Goal: Transaction & Acquisition: Book appointment/travel/reservation

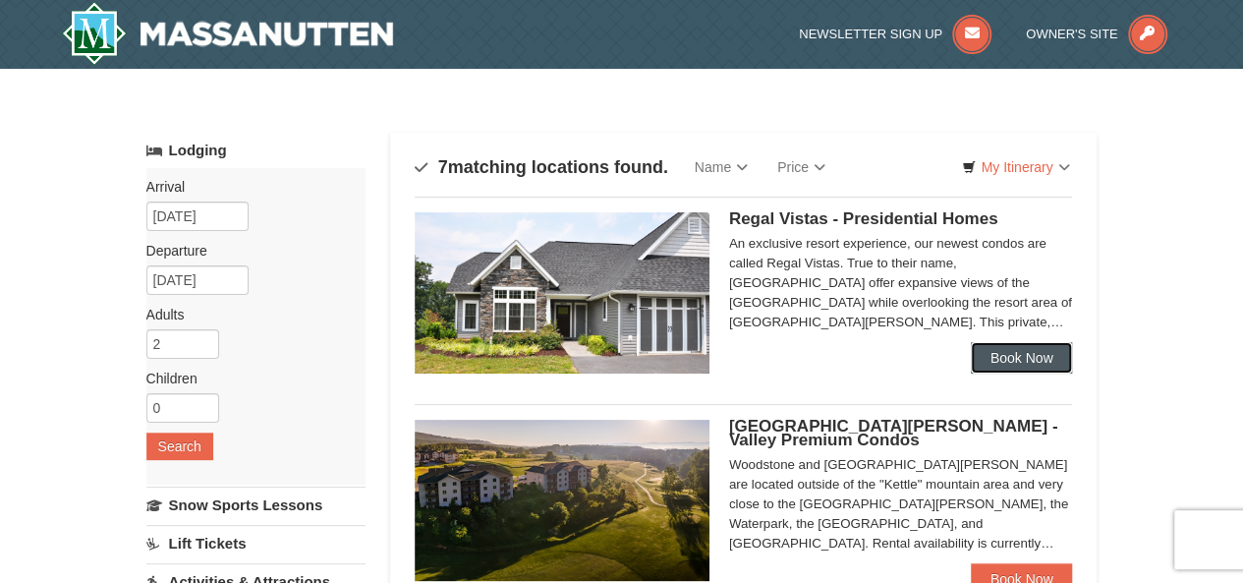
click at [991, 352] on link "Book Now" at bounding box center [1022, 357] width 102 height 31
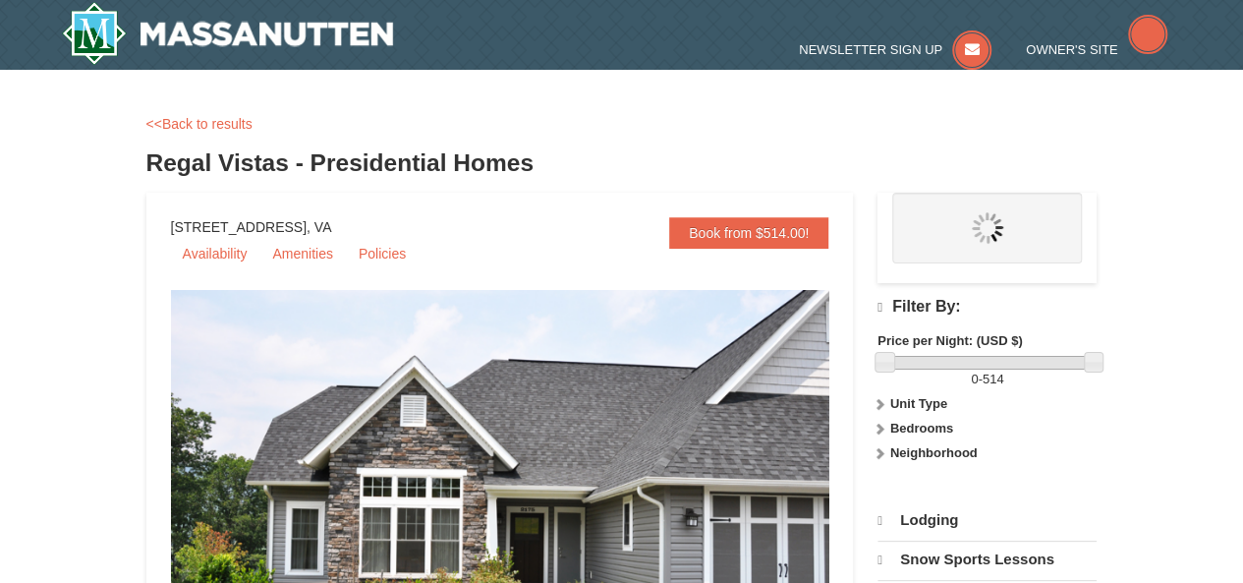
select select "10"
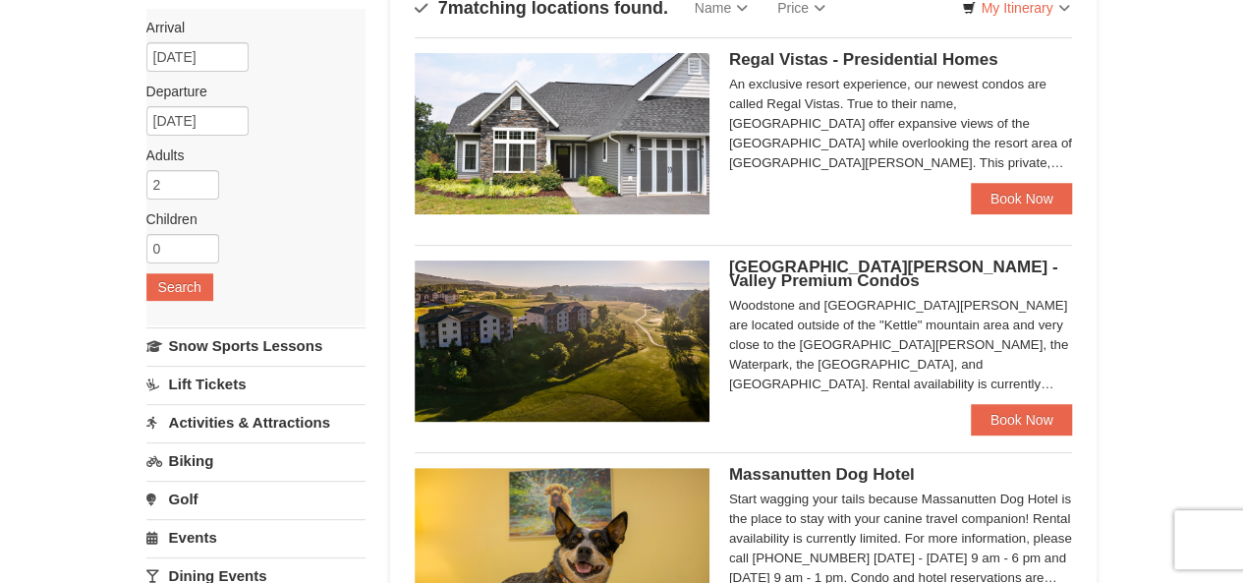
scroll to position [196, 0]
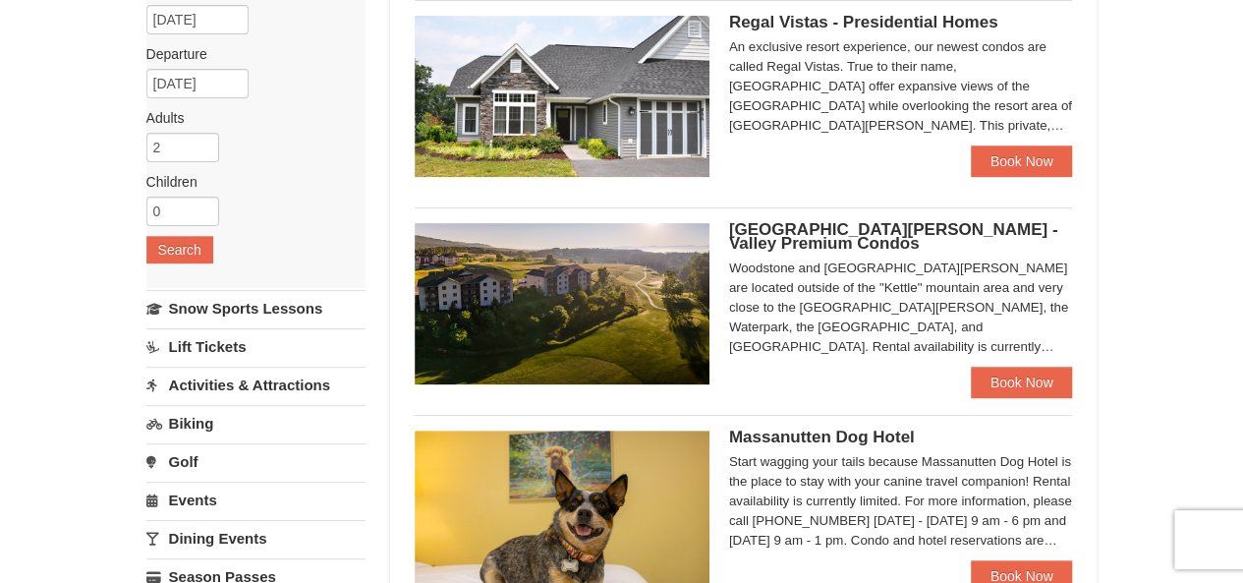
click at [802, 233] on span "[GEOGRAPHIC_DATA][PERSON_NAME] - Valley Premium Condos" at bounding box center [893, 236] width 329 height 32
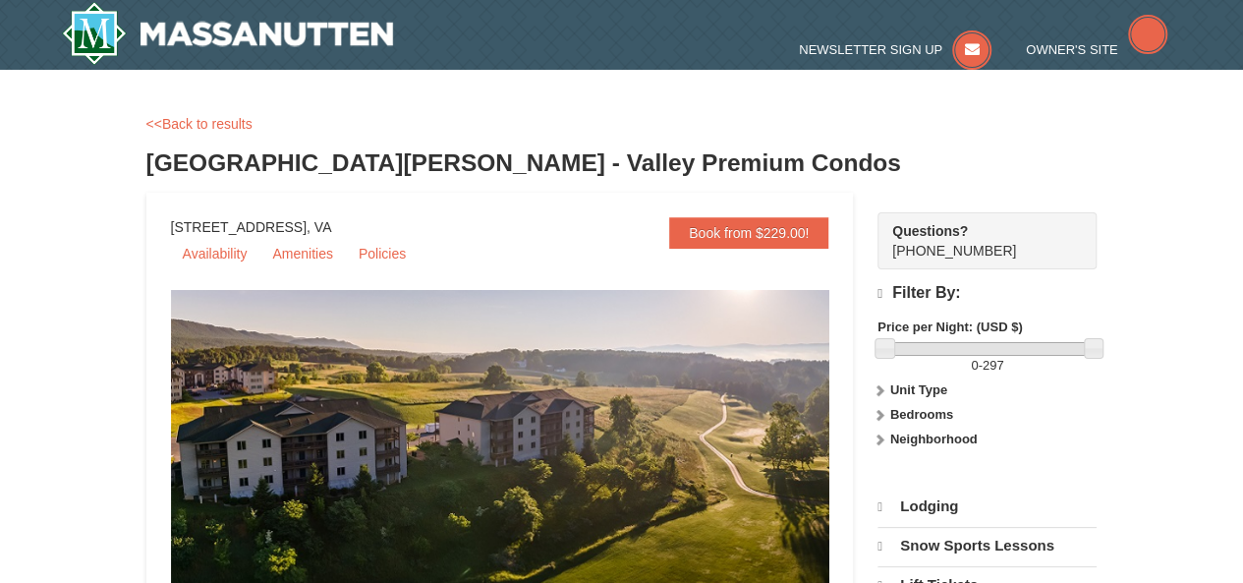
select select "10"
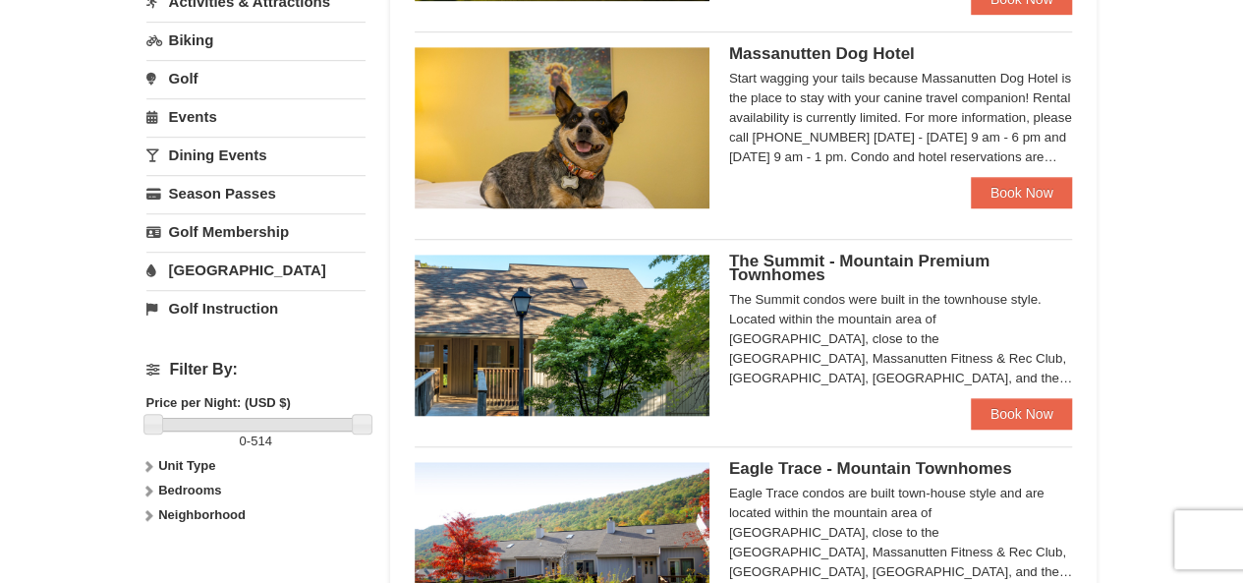
scroll to position [678, 0]
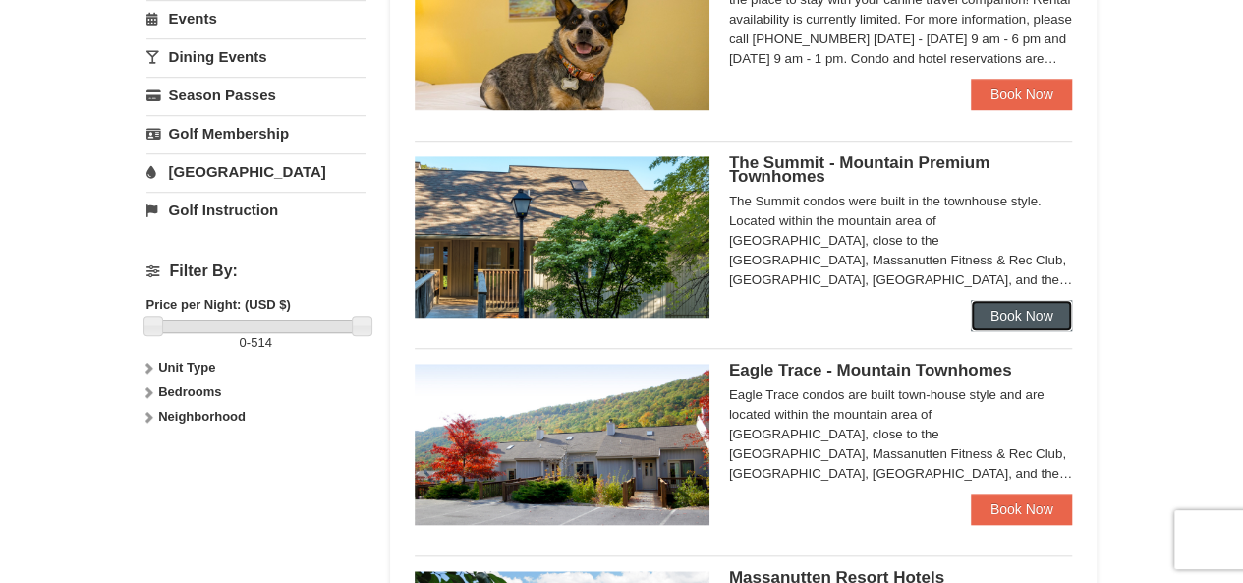
click at [988, 311] on link "Book Now" at bounding box center [1022, 315] width 102 height 31
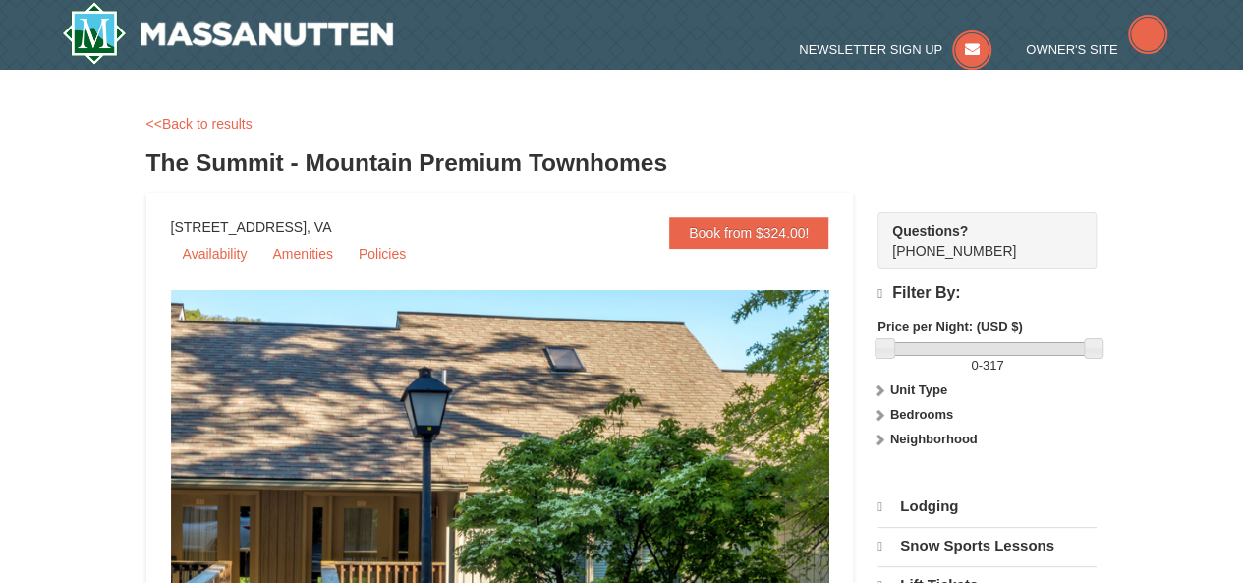
select select "10"
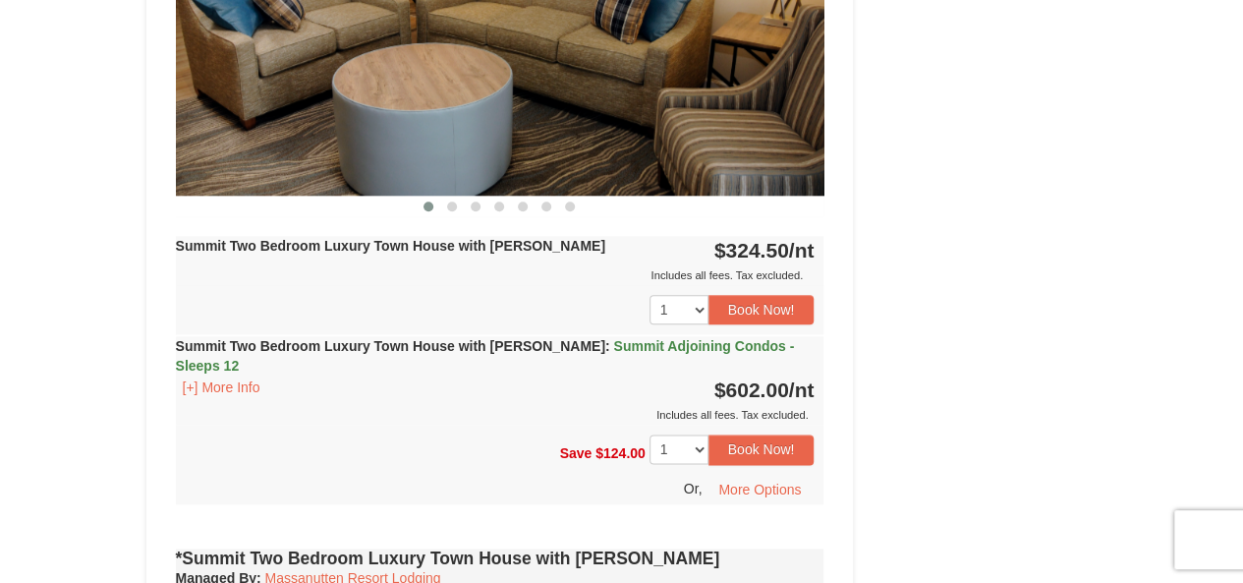
scroll to position [588, 0]
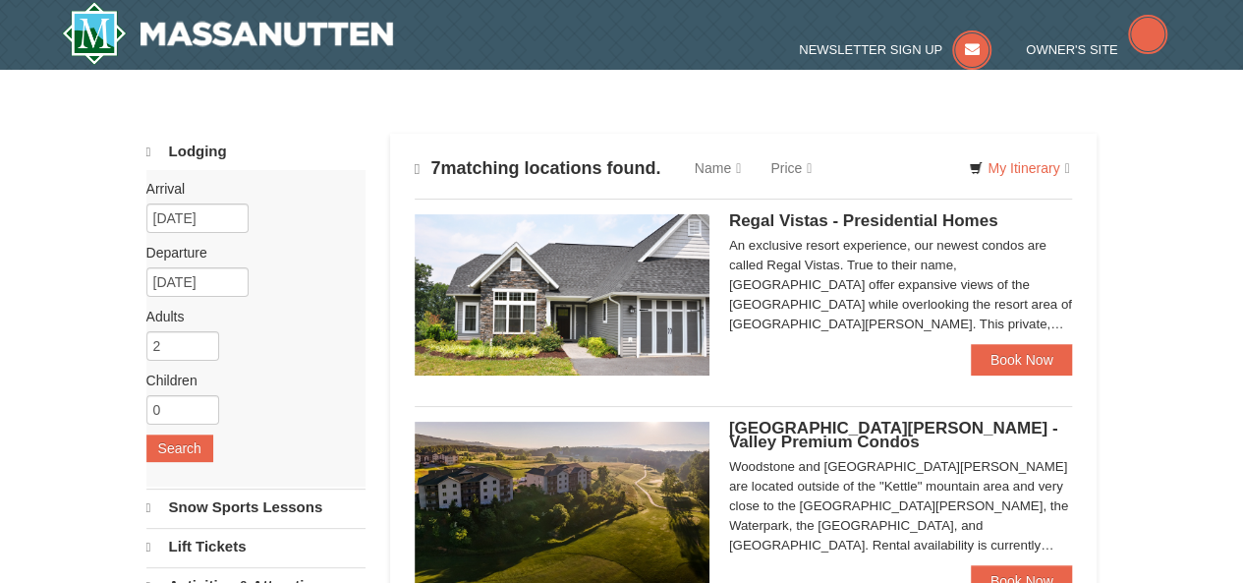
select select "10"
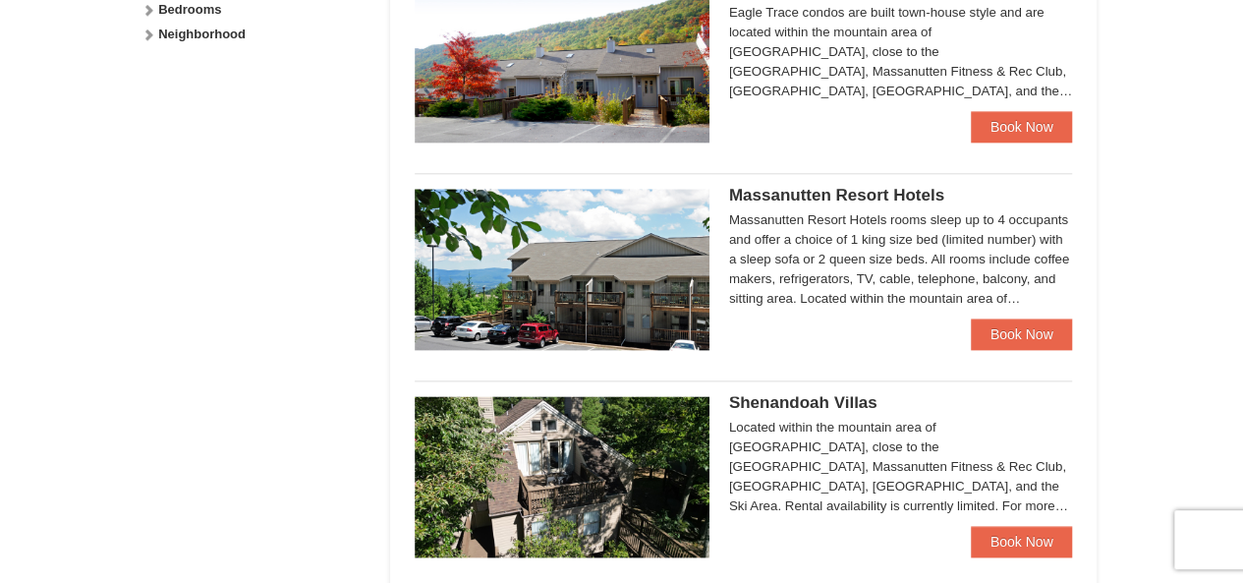
scroll to position [1179, 0]
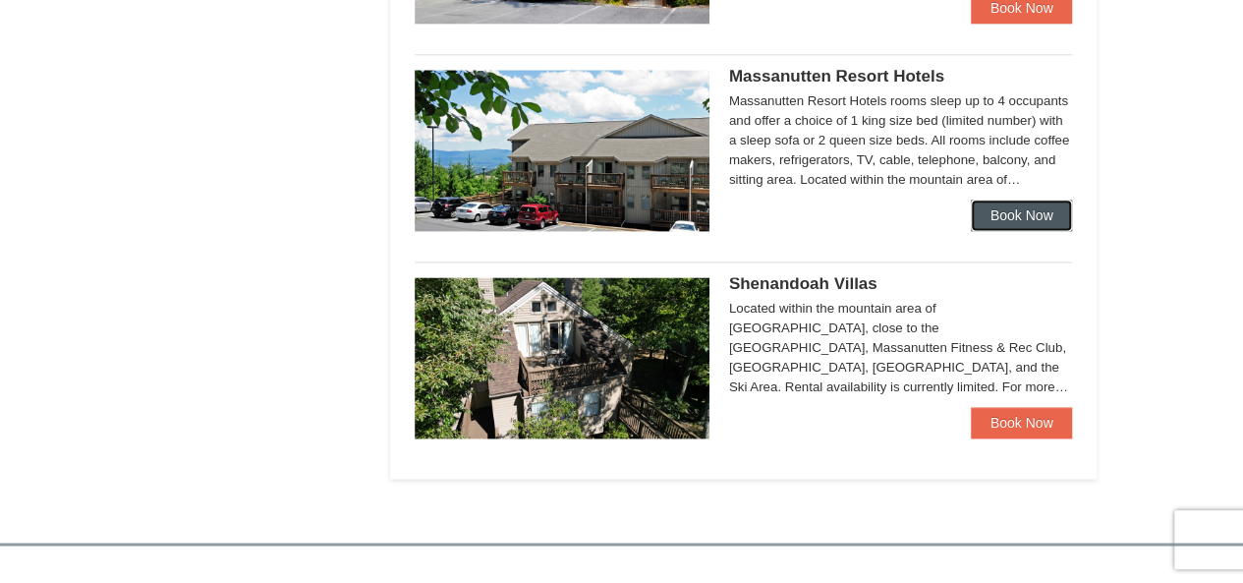
click at [1007, 207] on link "Book Now" at bounding box center [1022, 214] width 102 height 31
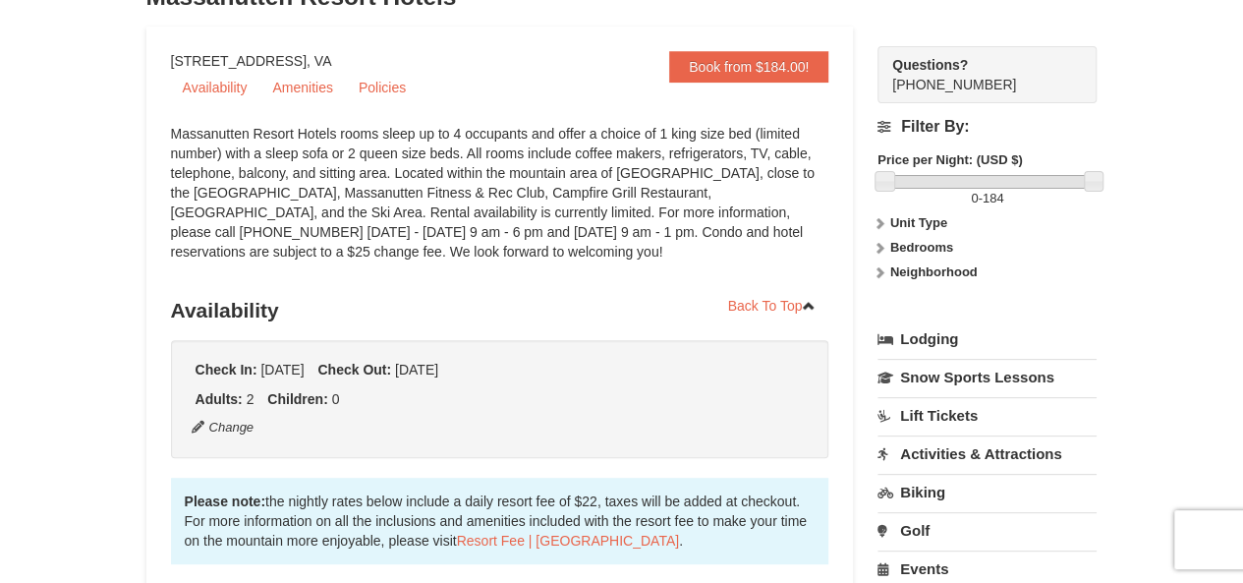
scroll to position [98, 0]
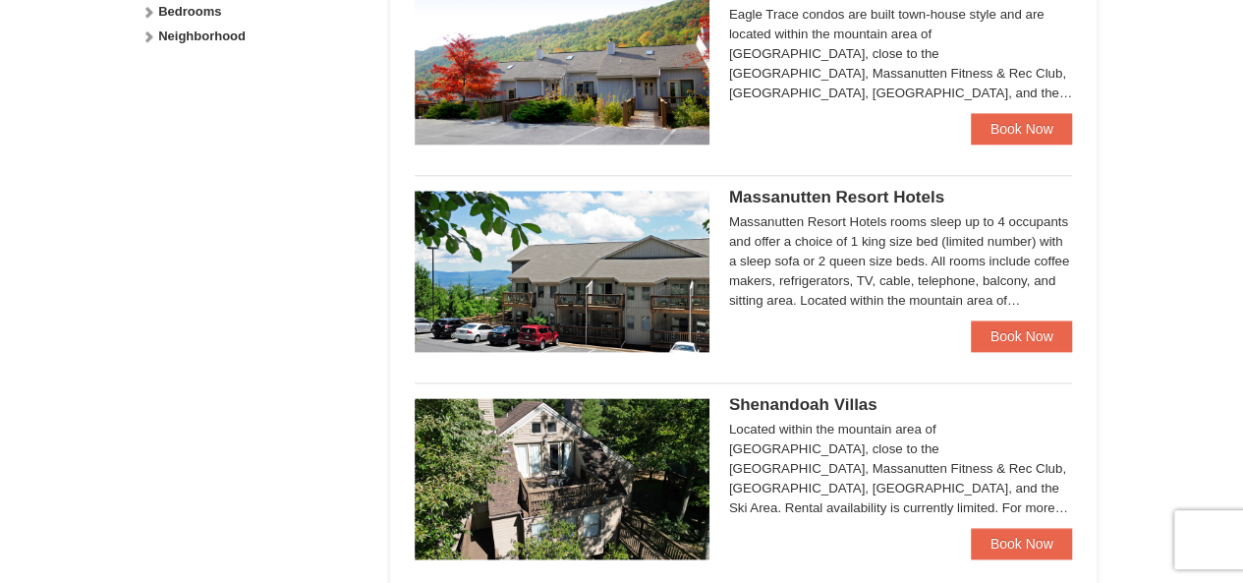
scroll to position [1063, 0]
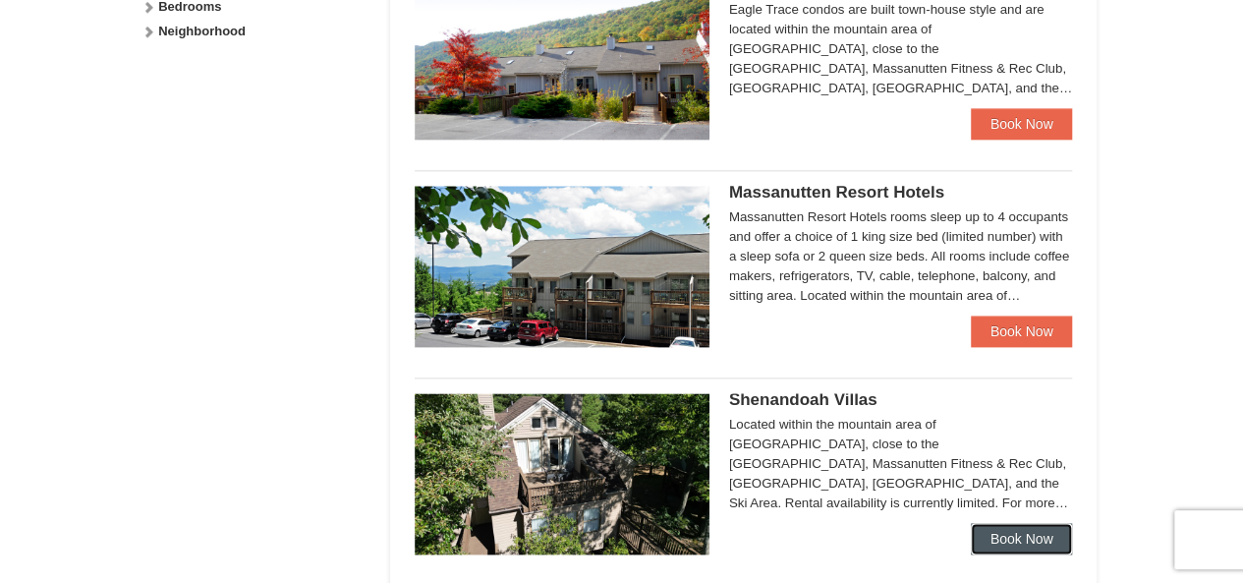
click at [1026, 537] on link "Book Now" at bounding box center [1022, 538] width 102 height 31
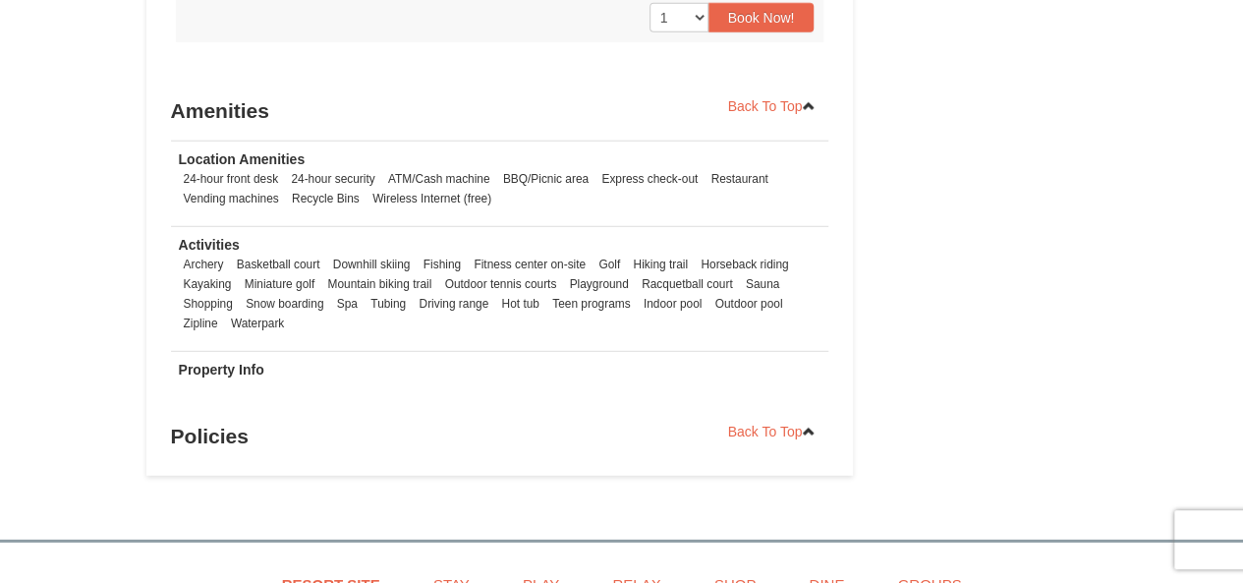
scroll to position [1703, 0]
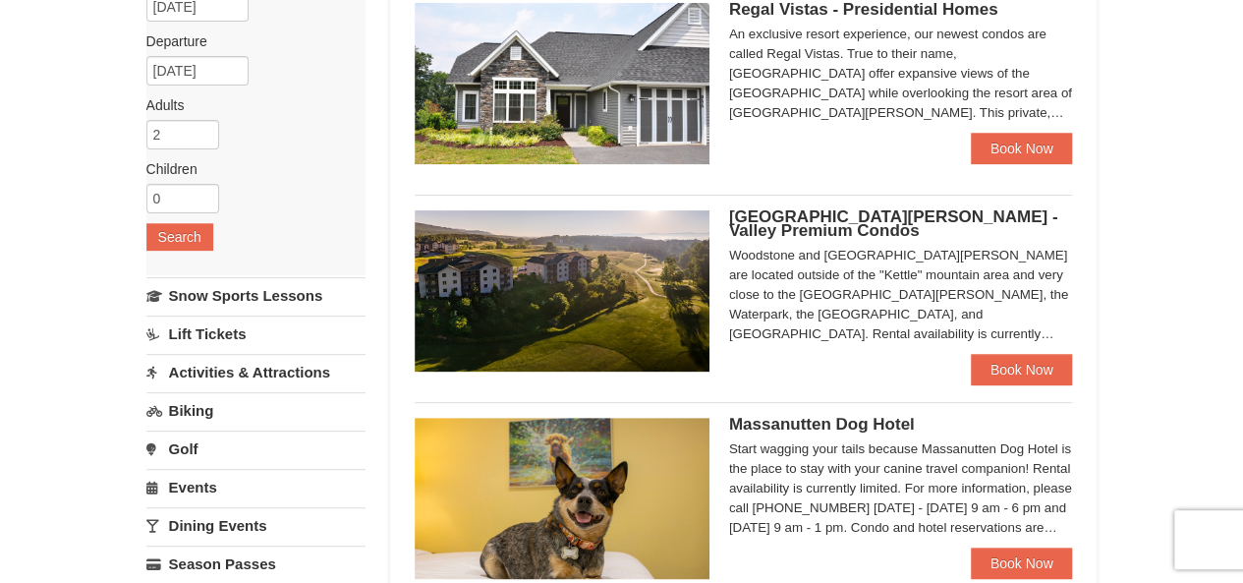
scroll to position [154, 0]
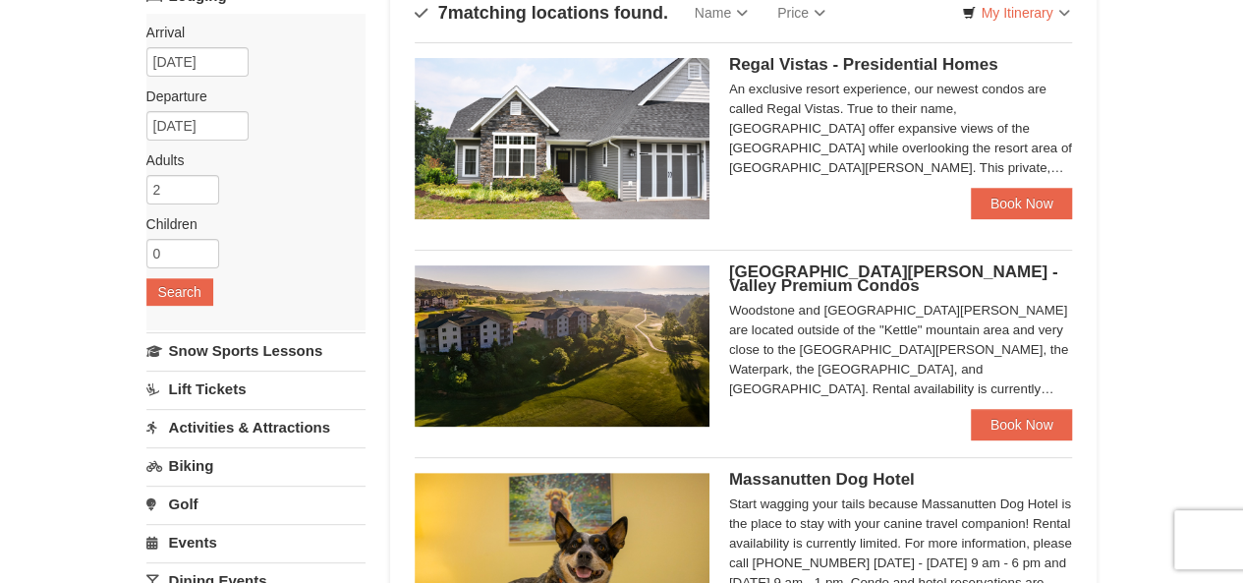
click at [790, 274] on span "[GEOGRAPHIC_DATA][PERSON_NAME] - Valley Premium Condos" at bounding box center [893, 278] width 329 height 32
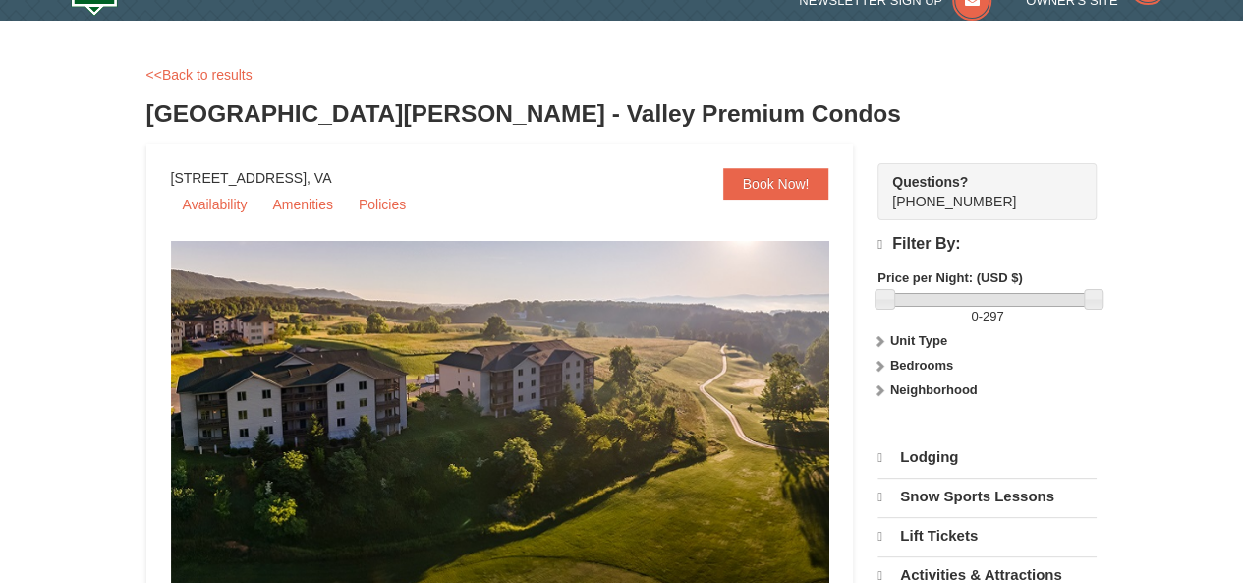
select select "10"
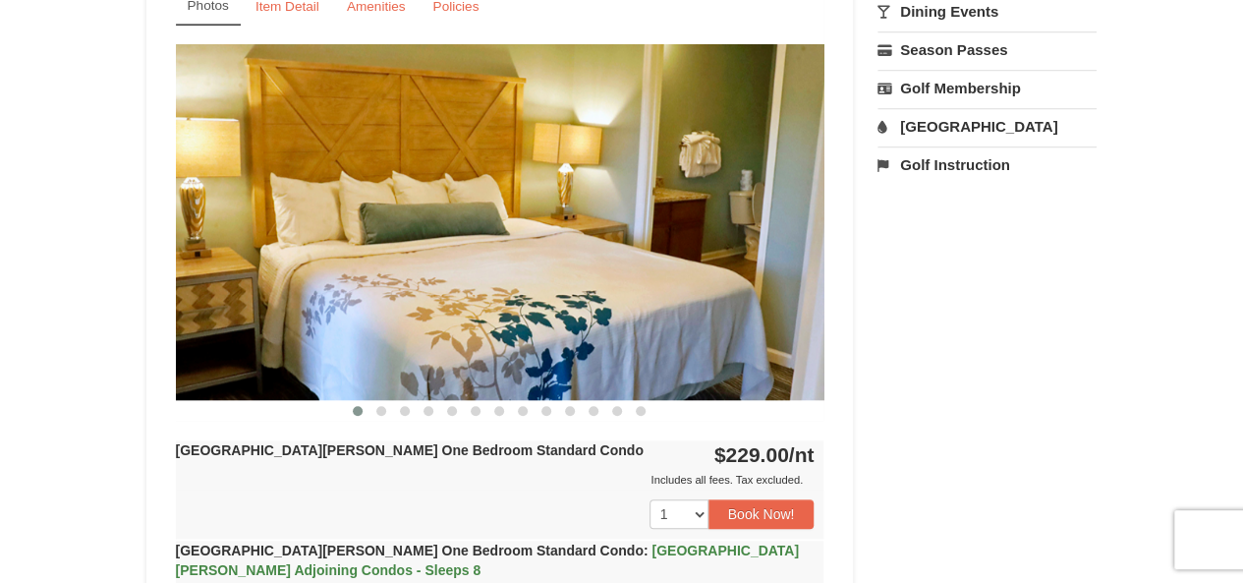
scroll to position [770, 0]
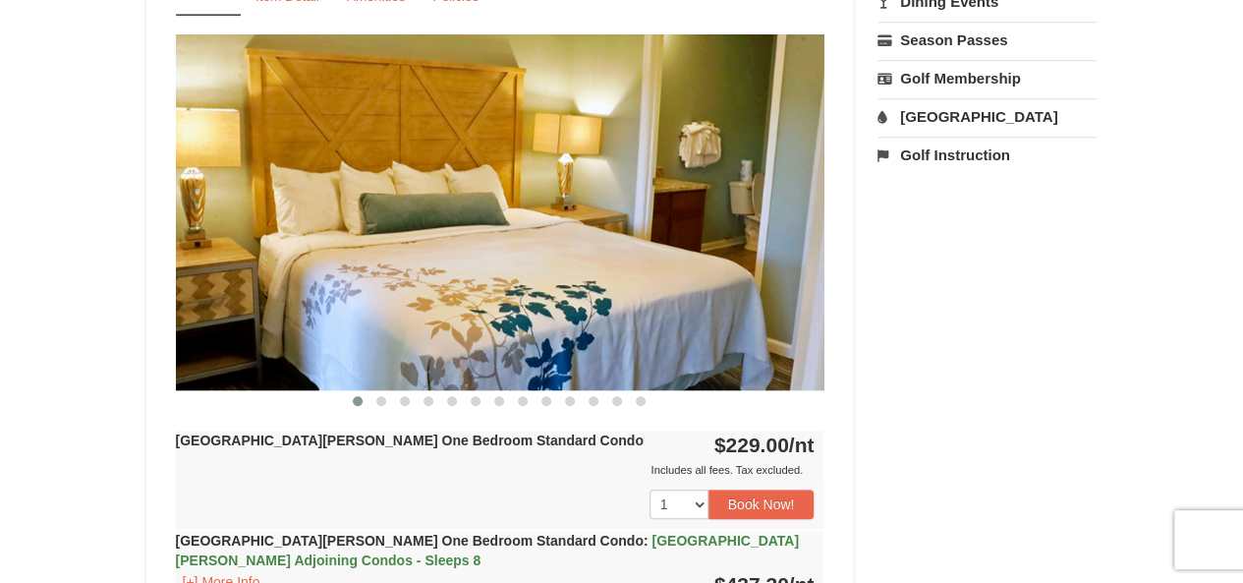
click at [564, 303] on img at bounding box center [500, 211] width 648 height 355
click at [811, 213] on img at bounding box center [500, 211] width 648 height 355
click at [813, 209] on img at bounding box center [500, 211] width 648 height 355
click at [810, 209] on img at bounding box center [500, 211] width 648 height 355
click at [424, 262] on img at bounding box center [500, 211] width 648 height 355
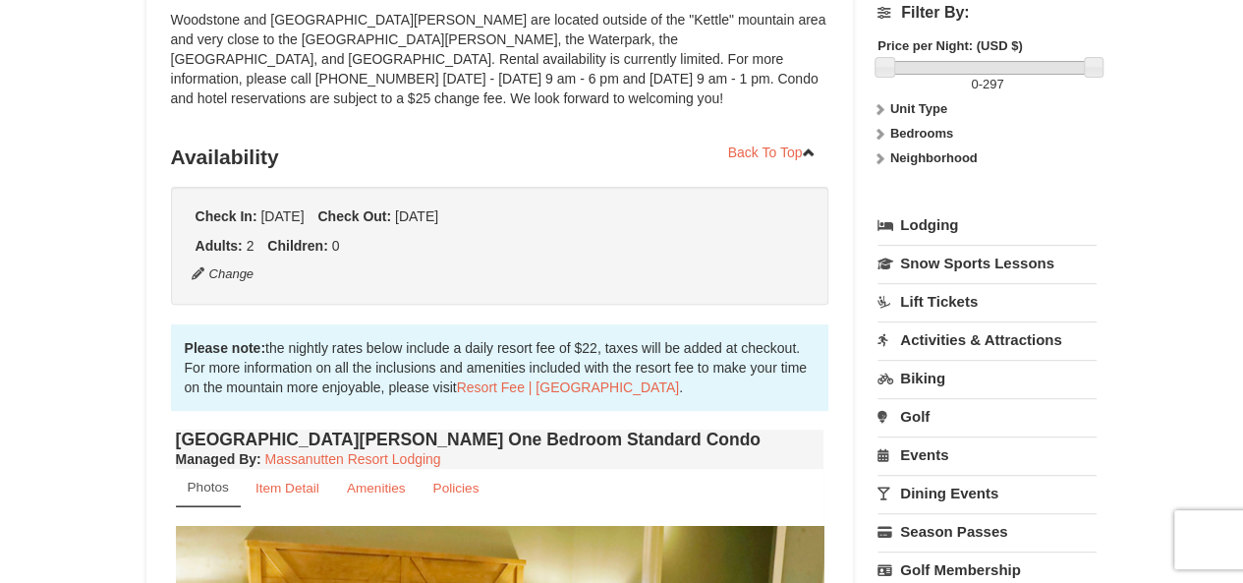
scroll to position [672, 0]
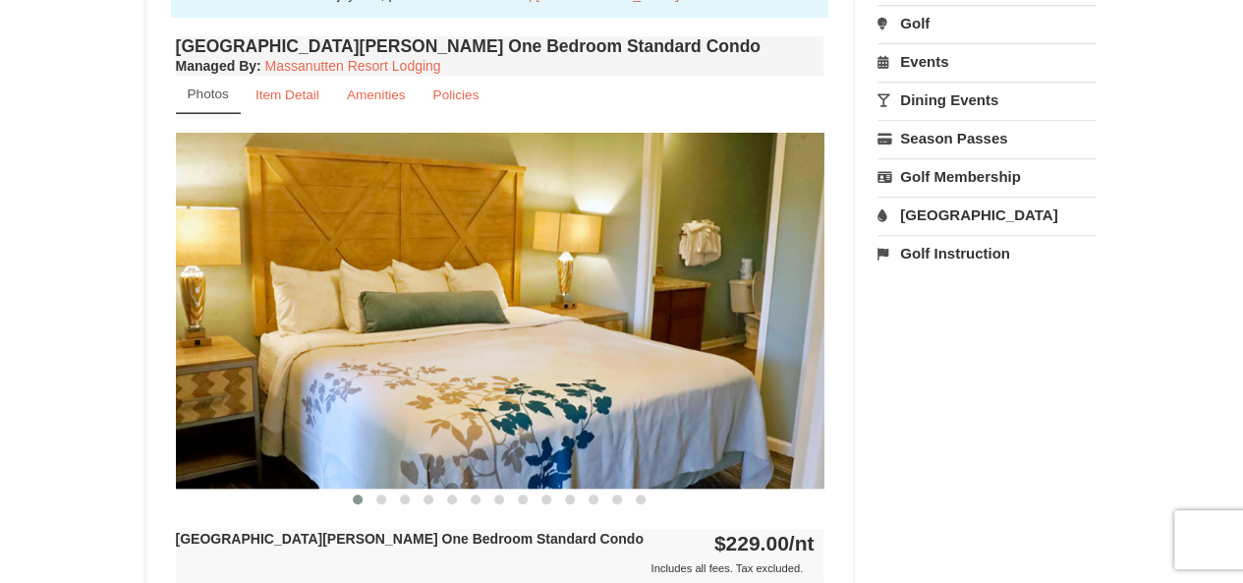
click at [447, 317] on img at bounding box center [500, 310] width 648 height 355
click at [540, 433] on img at bounding box center [500, 310] width 648 height 355
click at [283, 97] on small "Item Detail" at bounding box center [287, 94] width 64 height 15
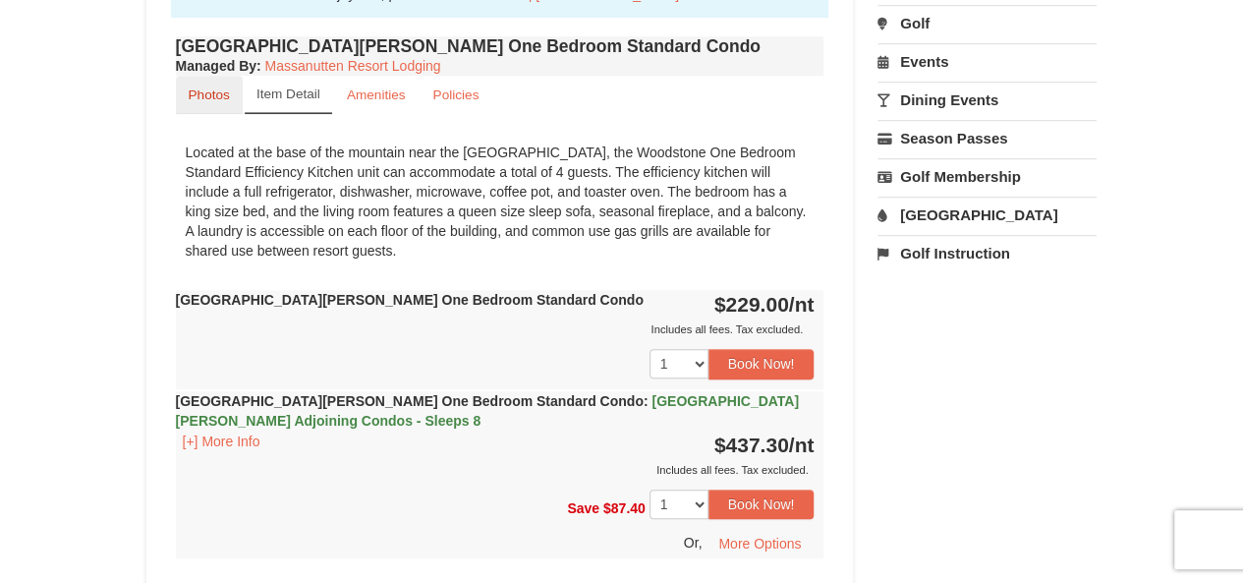
click at [214, 102] on link "Photos" at bounding box center [209, 95] width 67 height 38
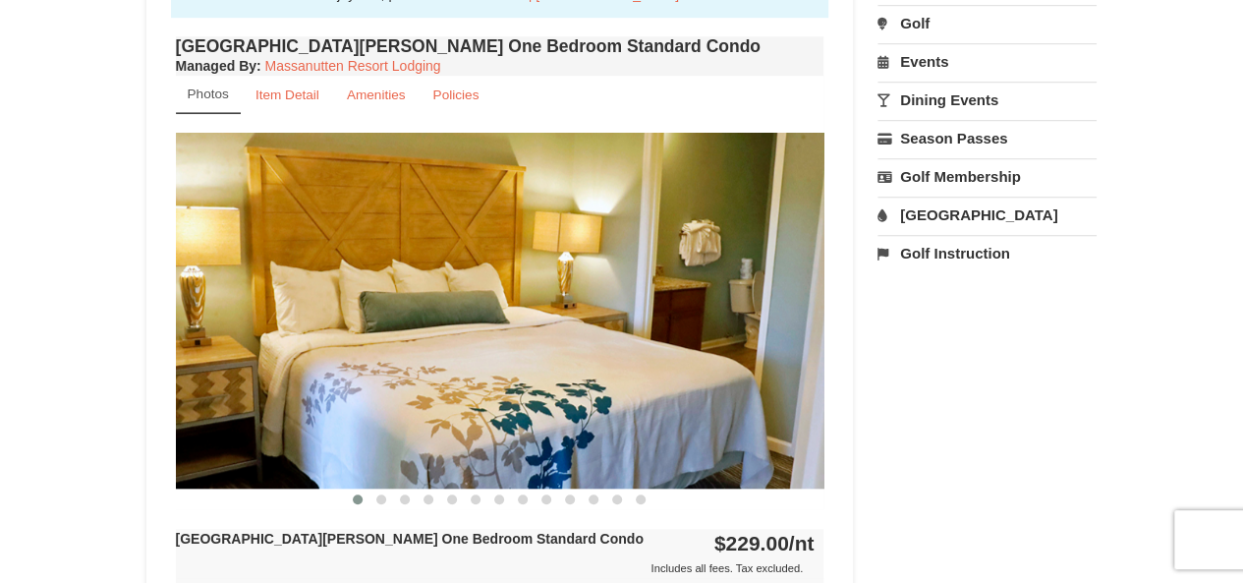
click at [363, 294] on img at bounding box center [500, 310] width 648 height 355
click at [497, 508] on div "[GEOGRAPHIC_DATA][PERSON_NAME] One Bedroom Standard Condo Managed By : Massanut…" at bounding box center [500, 433] width 658 height 804
click at [499, 505] on button at bounding box center [499, 499] width 24 height 20
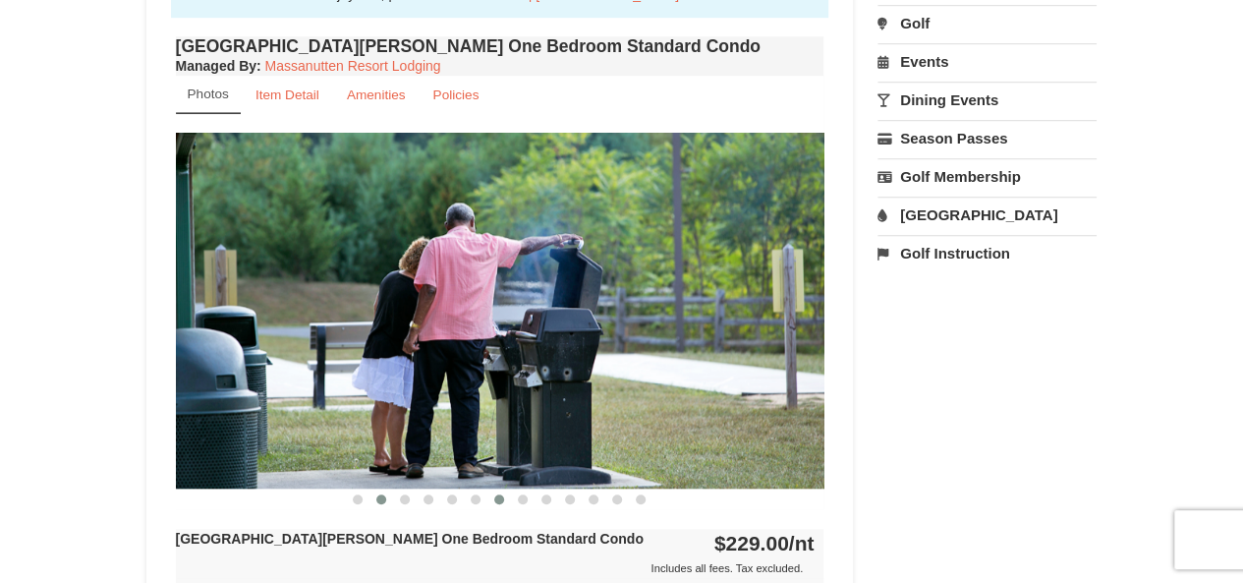
click at [377, 498] on span at bounding box center [381, 499] width 10 height 10
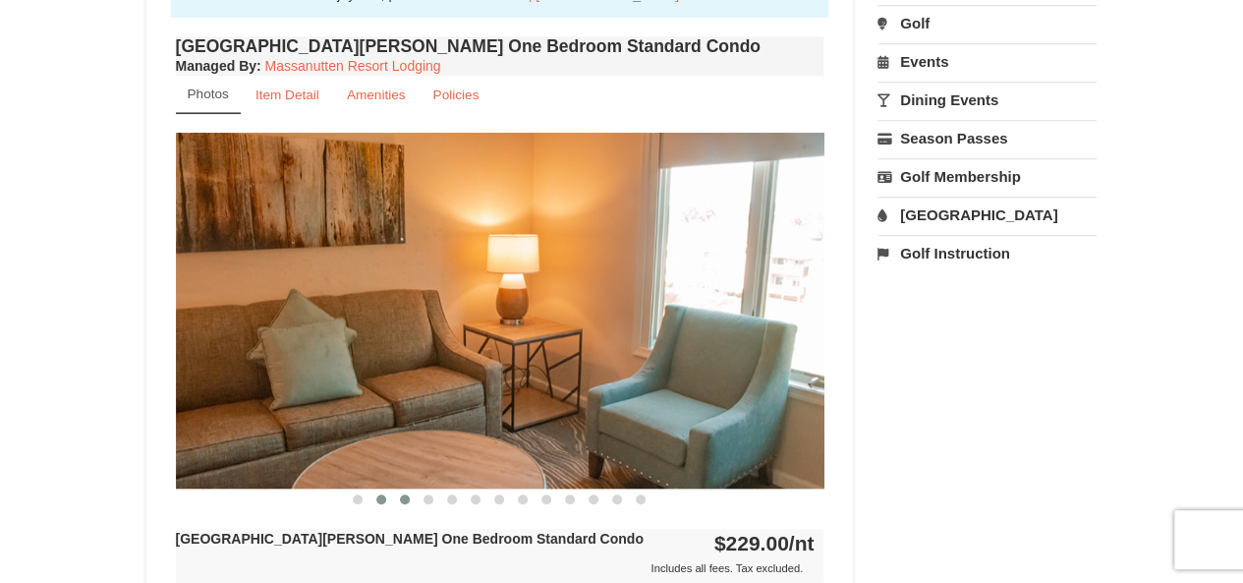
click at [409, 496] on span at bounding box center [405, 499] width 10 height 10
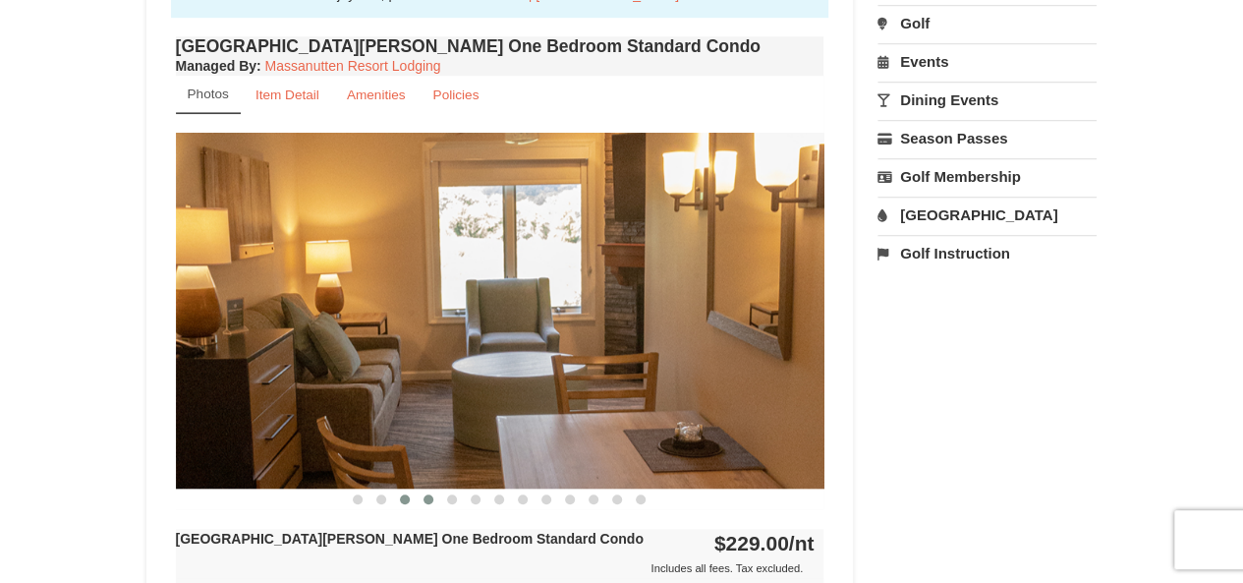
click at [432, 497] on span at bounding box center [428, 499] width 10 height 10
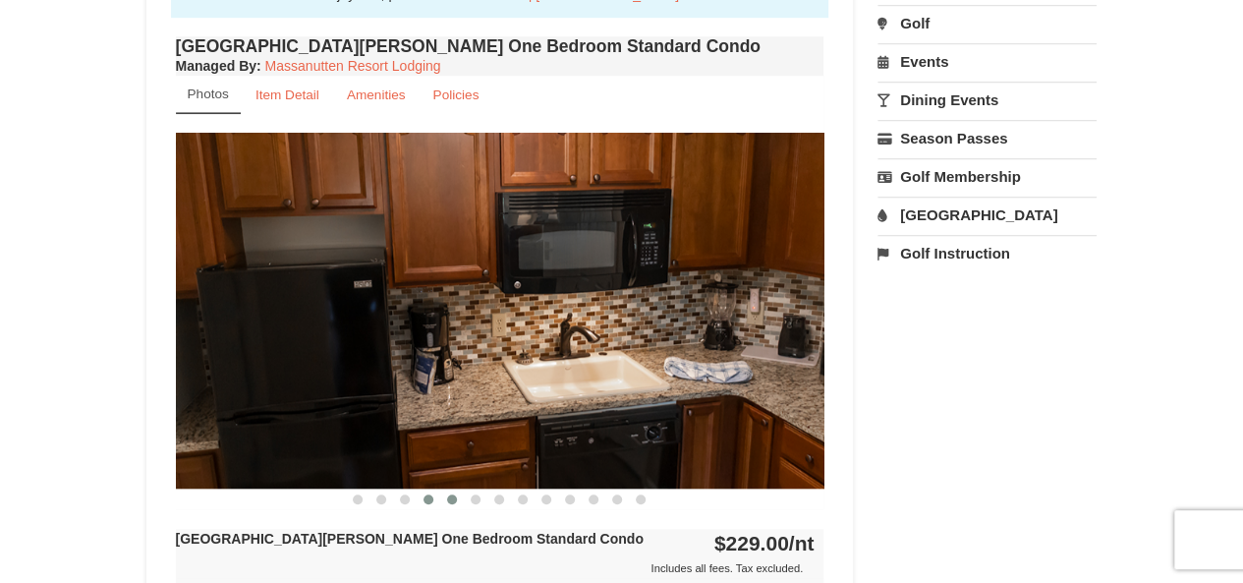
click at [460, 500] on button at bounding box center [452, 499] width 24 height 20
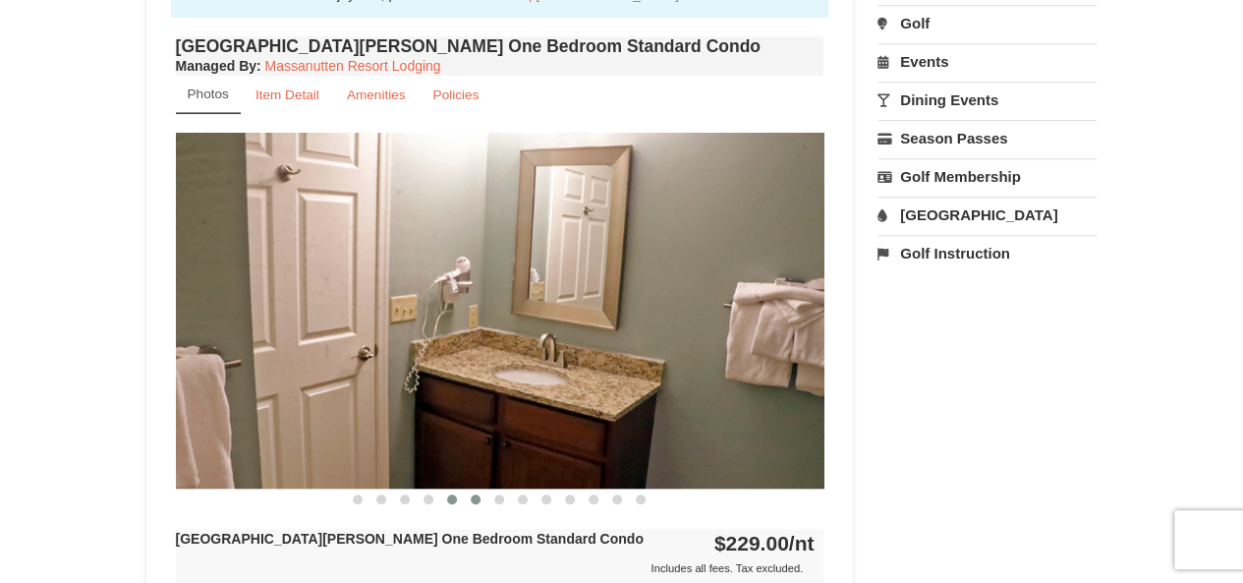
click at [474, 496] on span at bounding box center [476, 499] width 10 height 10
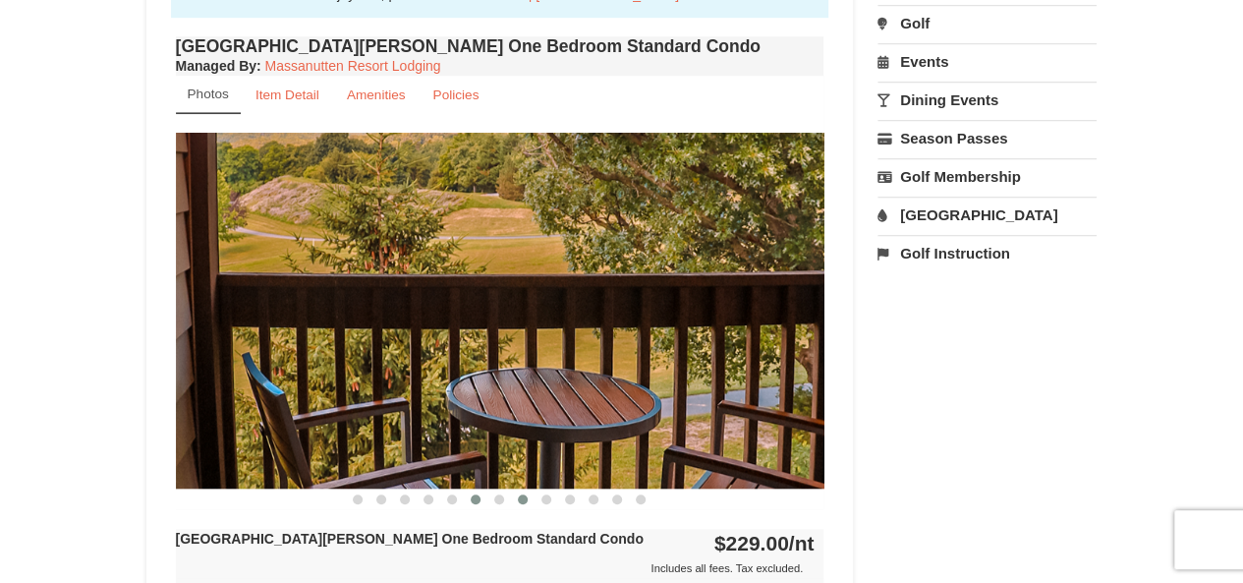
click at [516, 497] on button at bounding box center [523, 499] width 24 height 20
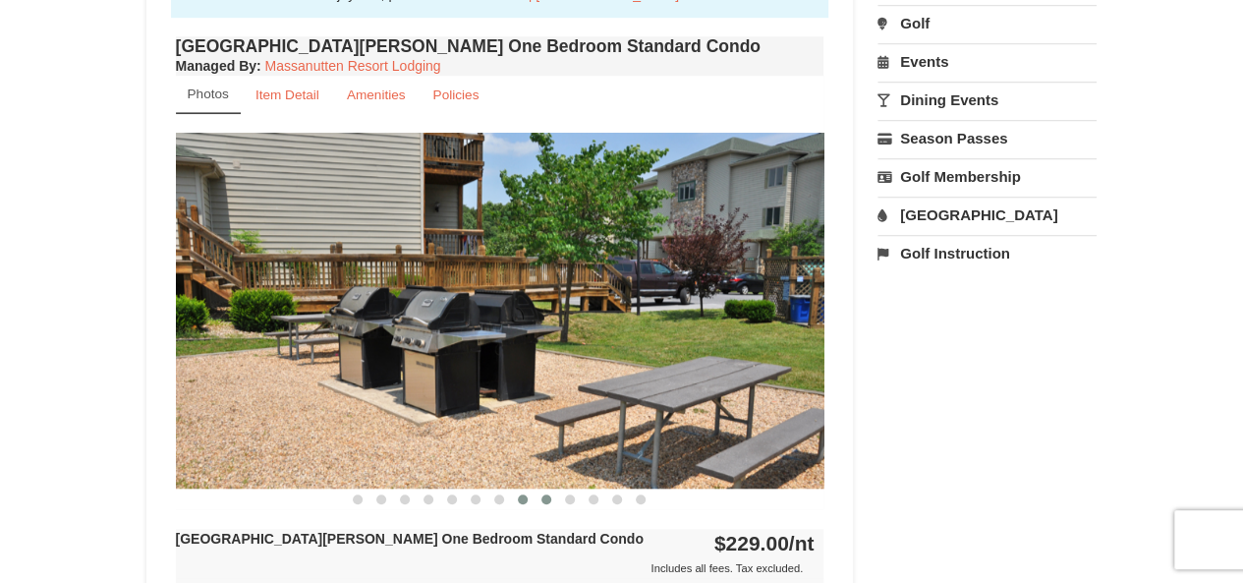
click at [544, 500] on span at bounding box center [546, 499] width 10 height 10
